Goal: Task Accomplishment & Management: Use online tool/utility

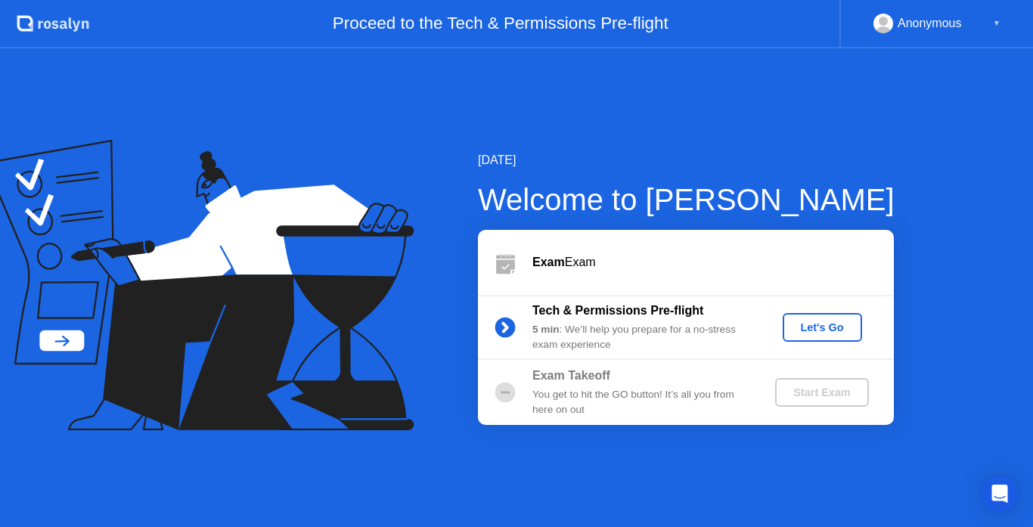
click at [811, 340] on button "Let's Go" at bounding box center [821, 327] width 79 height 29
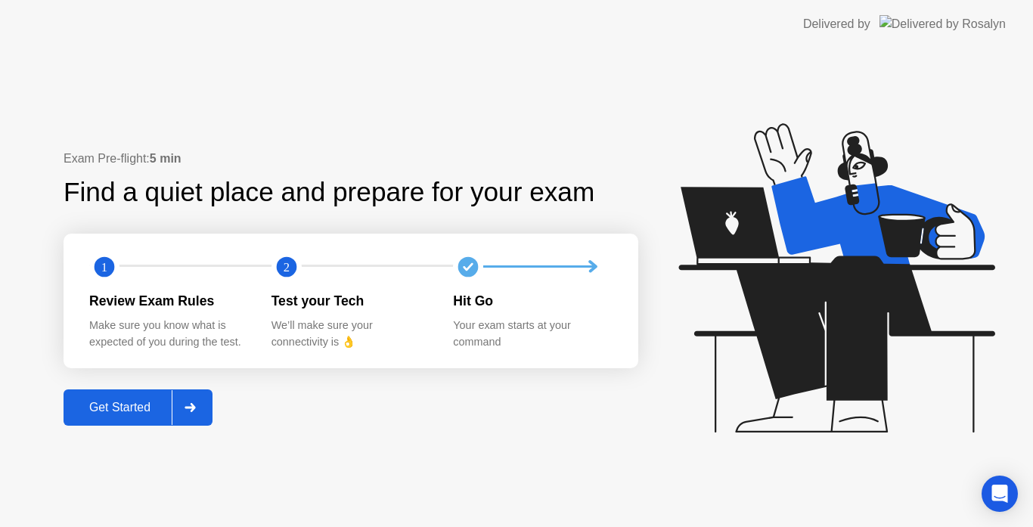
click at [125, 407] on div "Get Started" at bounding box center [120, 408] width 104 height 14
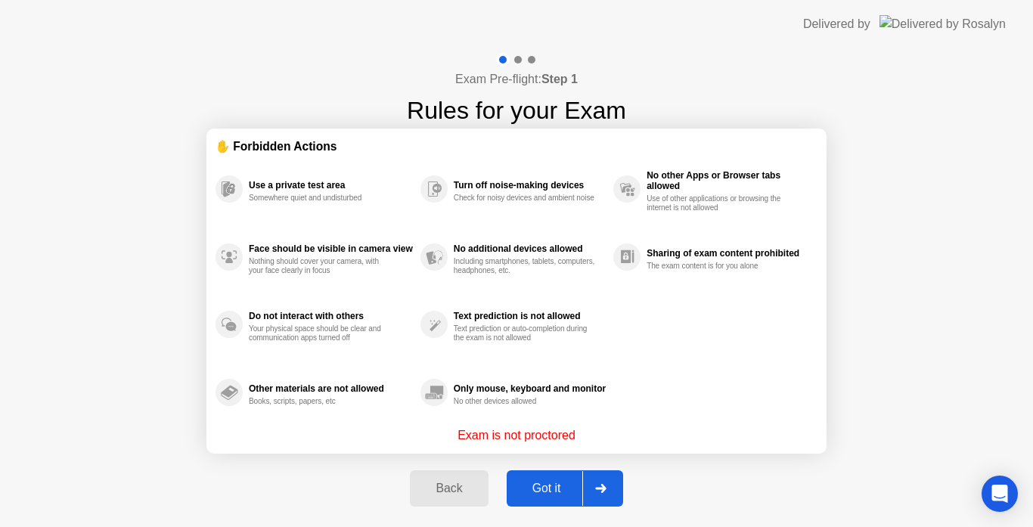
click at [542, 483] on div "Got it" at bounding box center [546, 489] width 71 height 14
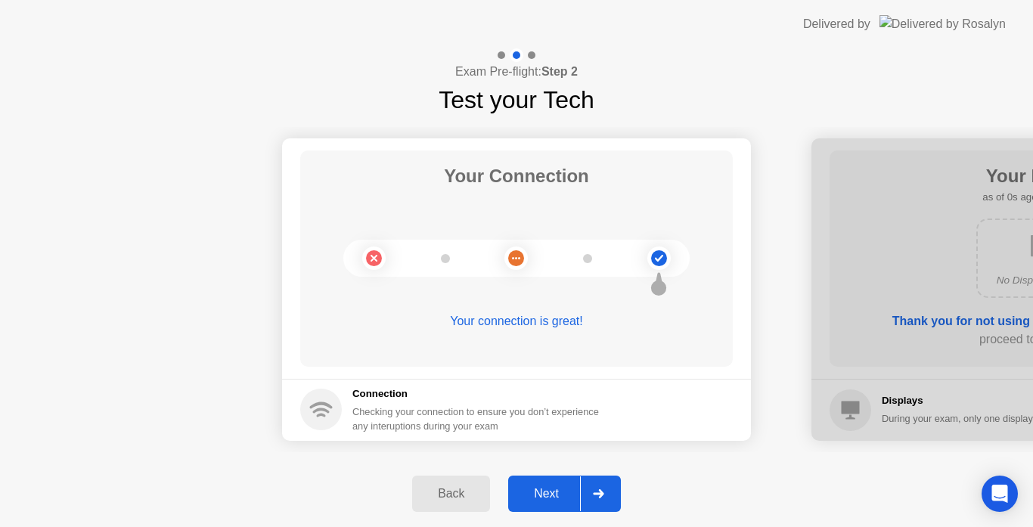
click at [565, 488] on div "Next" at bounding box center [546, 494] width 67 height 14
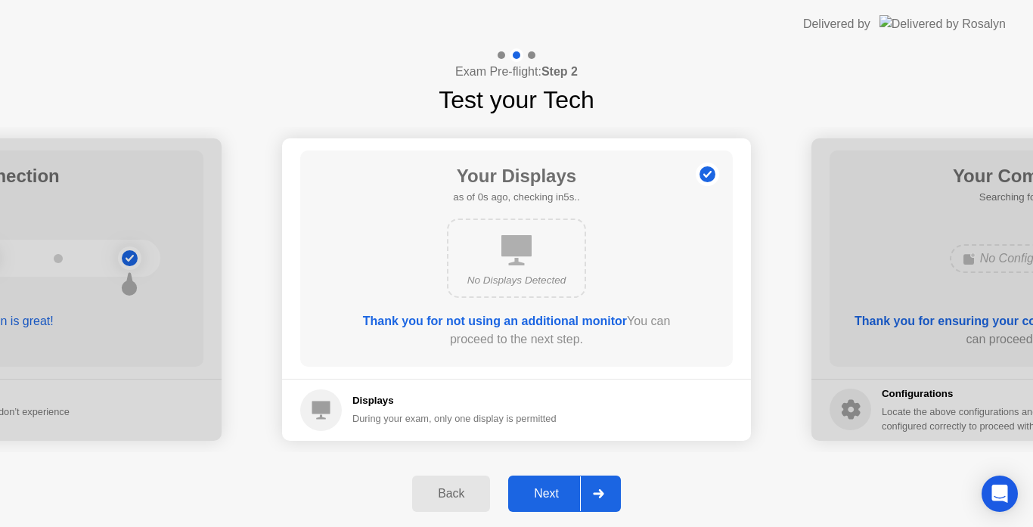
click at [565, 488] on div "Next" at bounding box center [546, 494] width 67 height 14
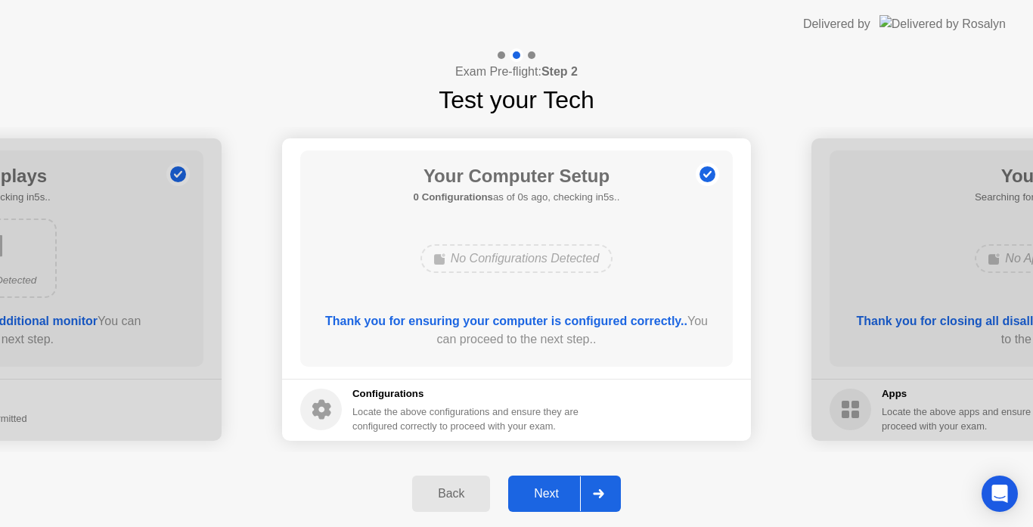
click at [565, 488] on div "Next" at bounding box center [546, 494] width 67 height 14
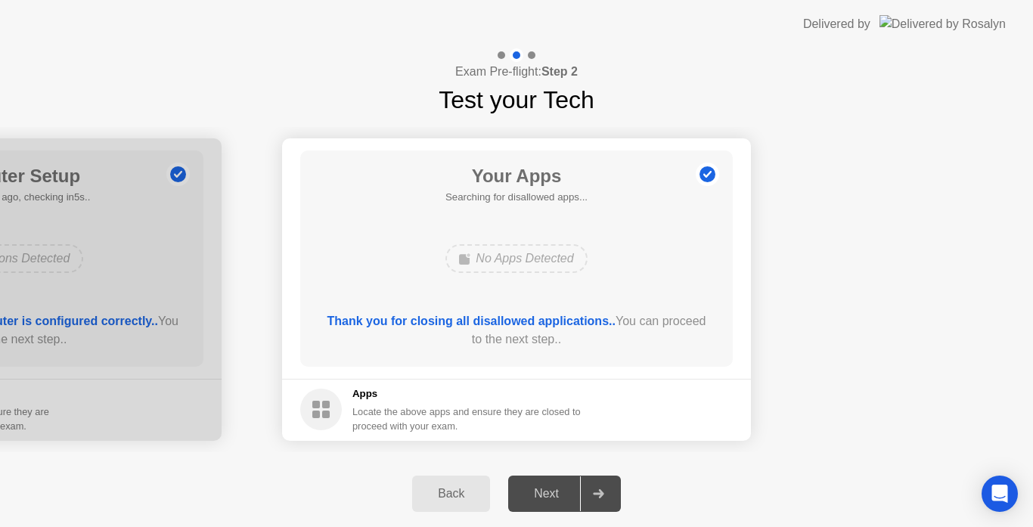
click at [565, 488] on div "Next" at bounding box center [546, 494] width 67 height 14
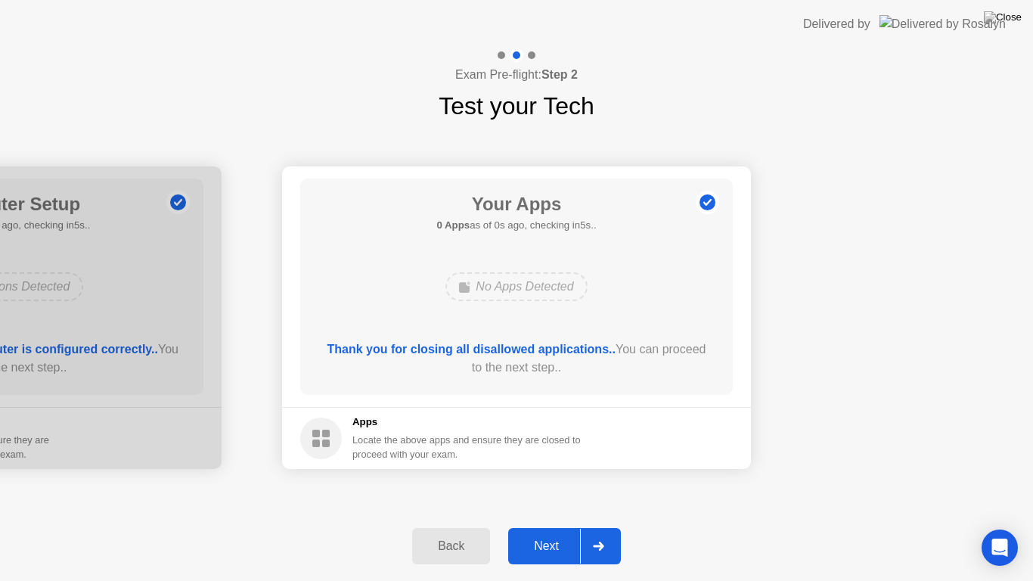
click at [559, 526] on button "Next" at bounding box center [564, 546] width 113 height 36
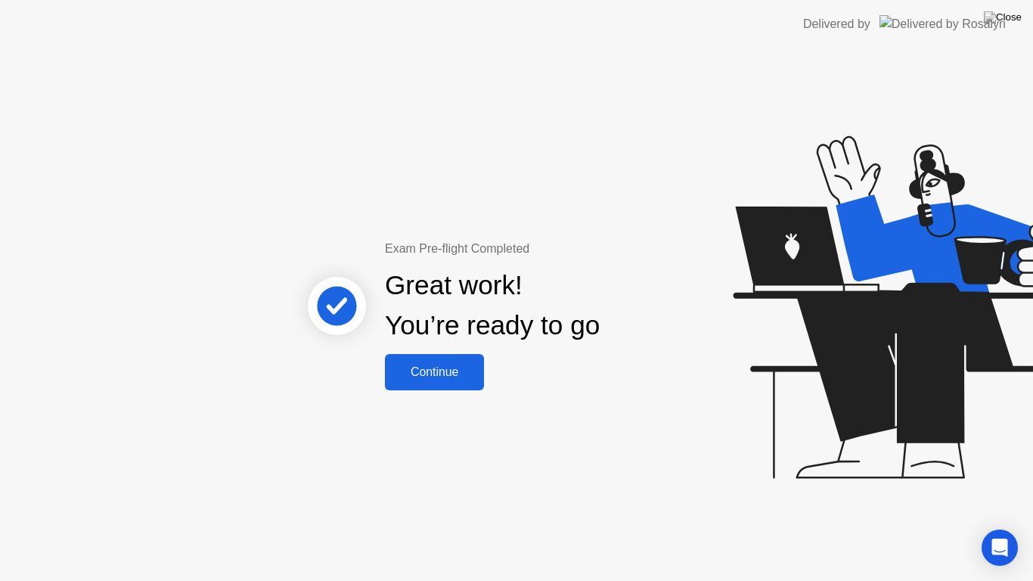
click at [475, 379] on div "Continue" at bounding box center [434, 372] width 90 height 14
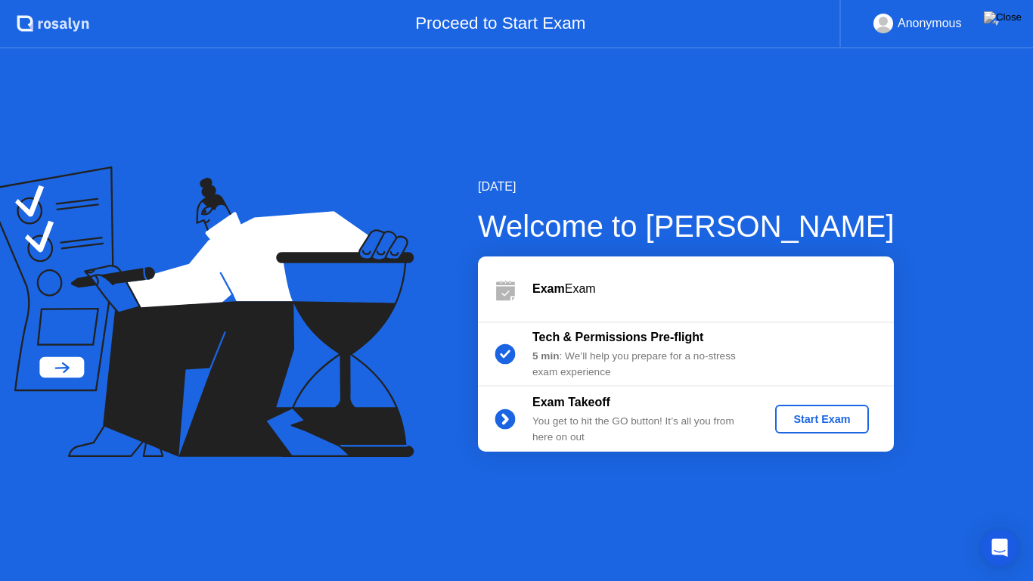
click at [800, 423] on div "Start Exam" at bounding box center [821, 419] width 81 height 12
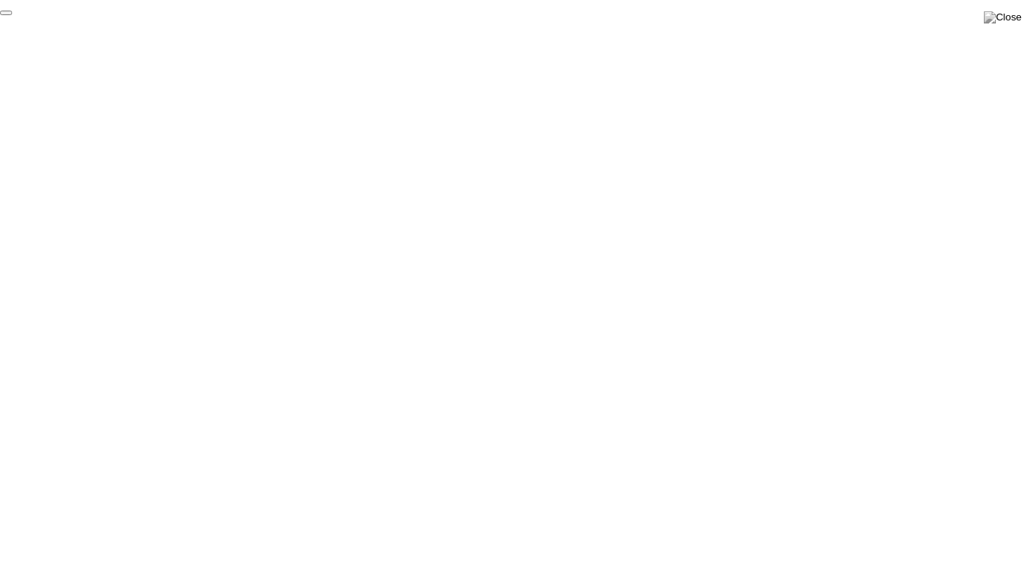
click div "End Proctoring Session"
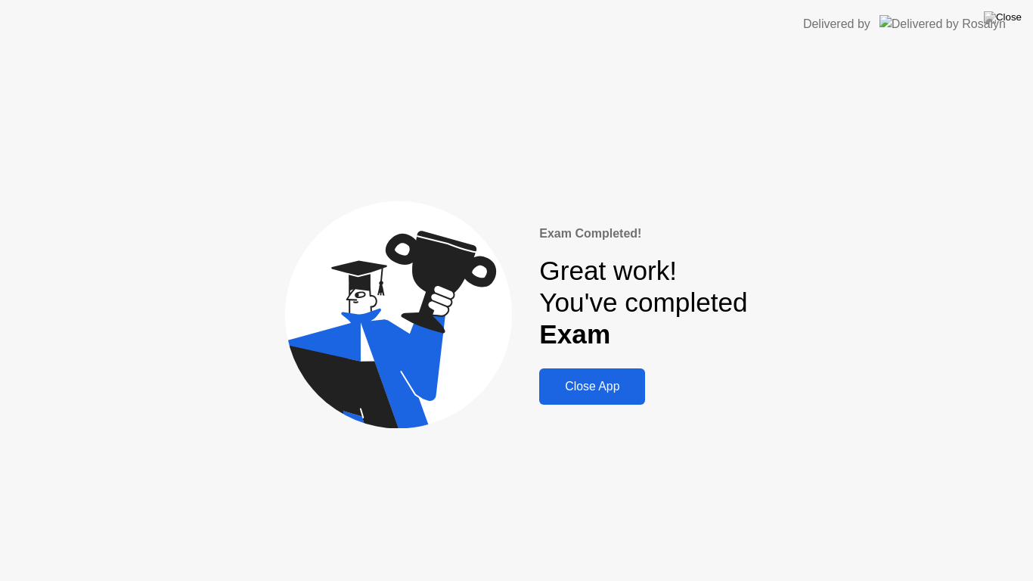
click at [598, 384] on div "Close App" at bounding box center [592, 387] width 97 height 14
